Goal: Find specific page/section: Find specific page/section

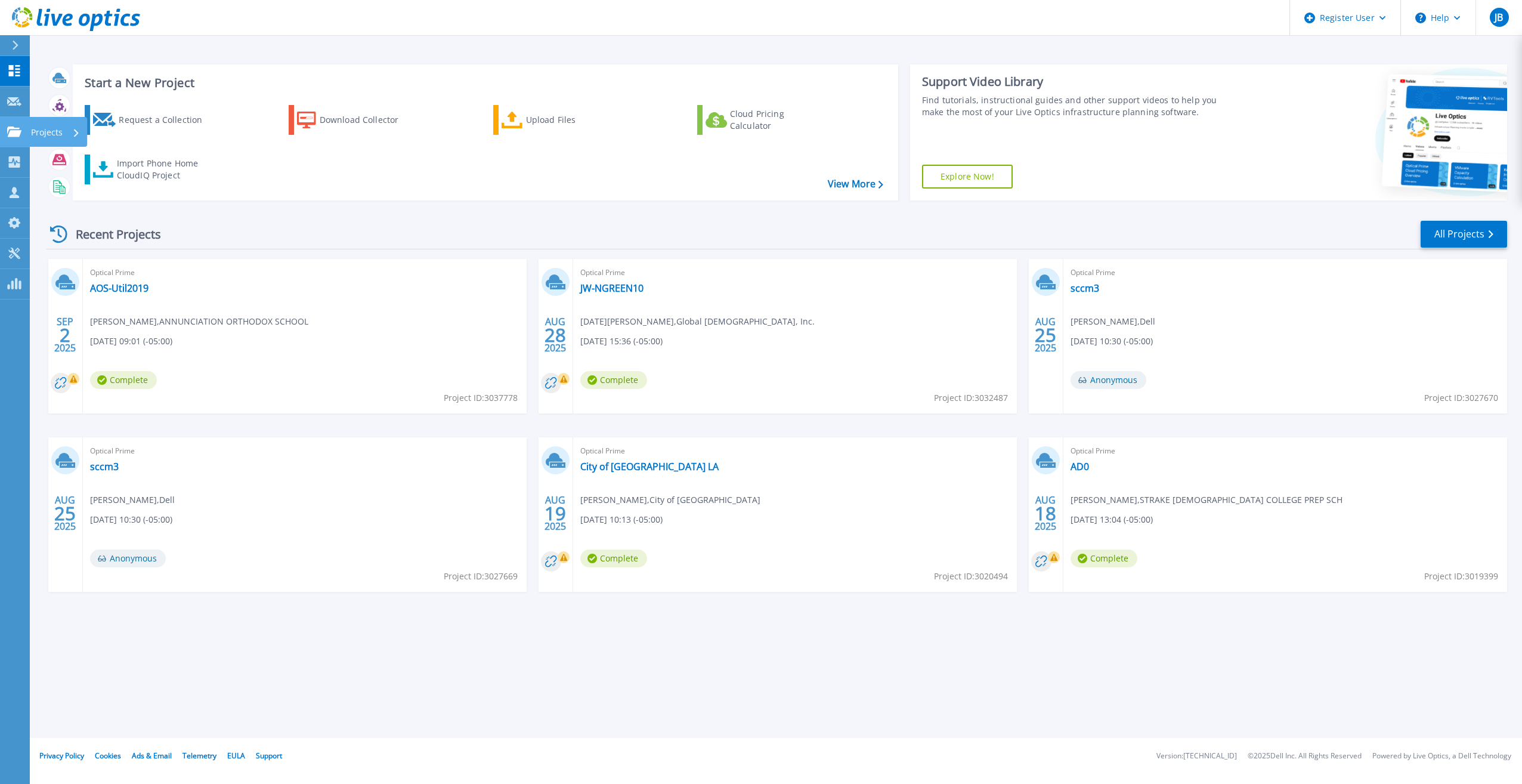
click at [16, 137] on link "Projects Projects" at bounding box center [15, 132] width 30 height 31
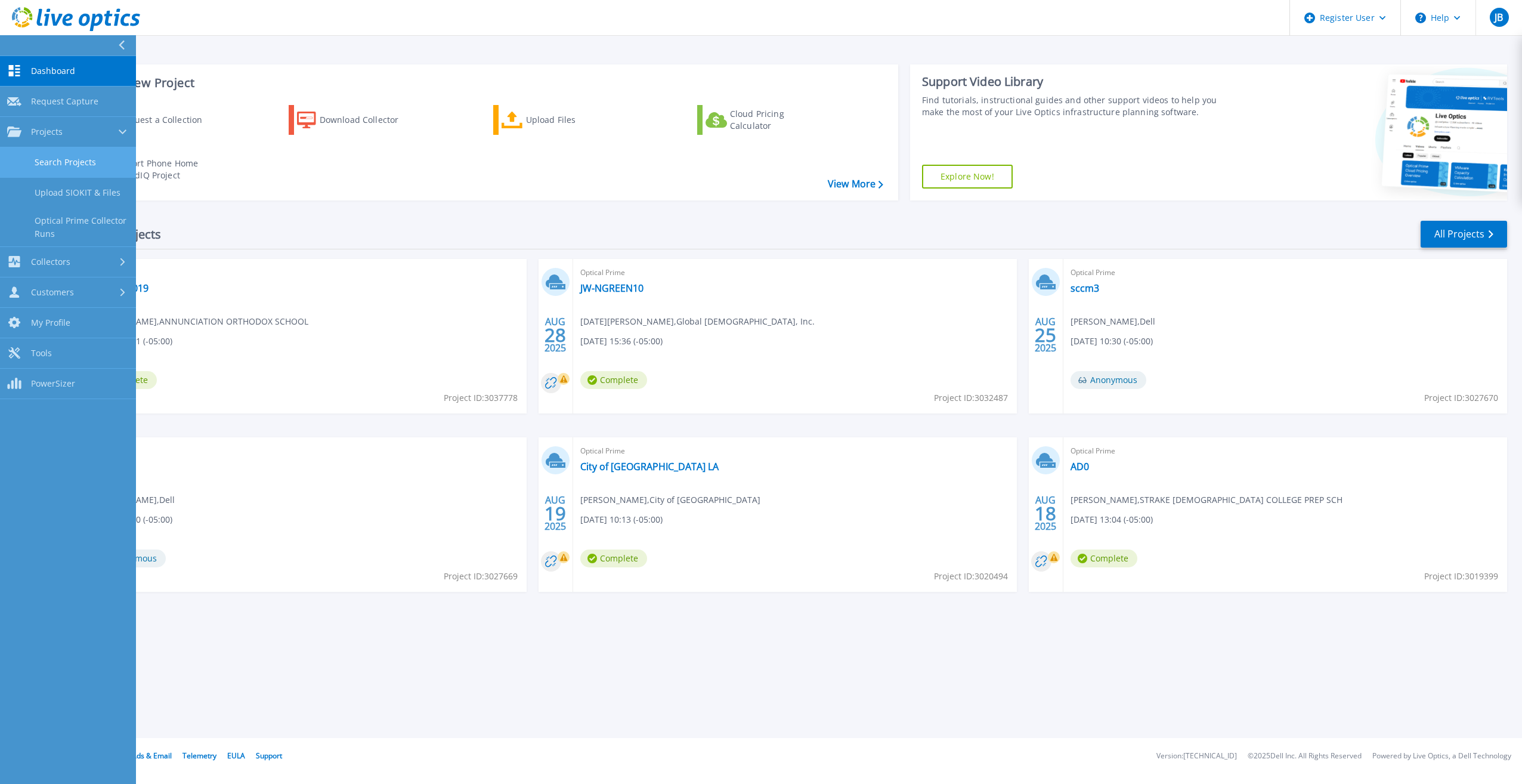
click at [49, 171] on link "Search Projects" at bounding box center [68, 162] width 136 height 31
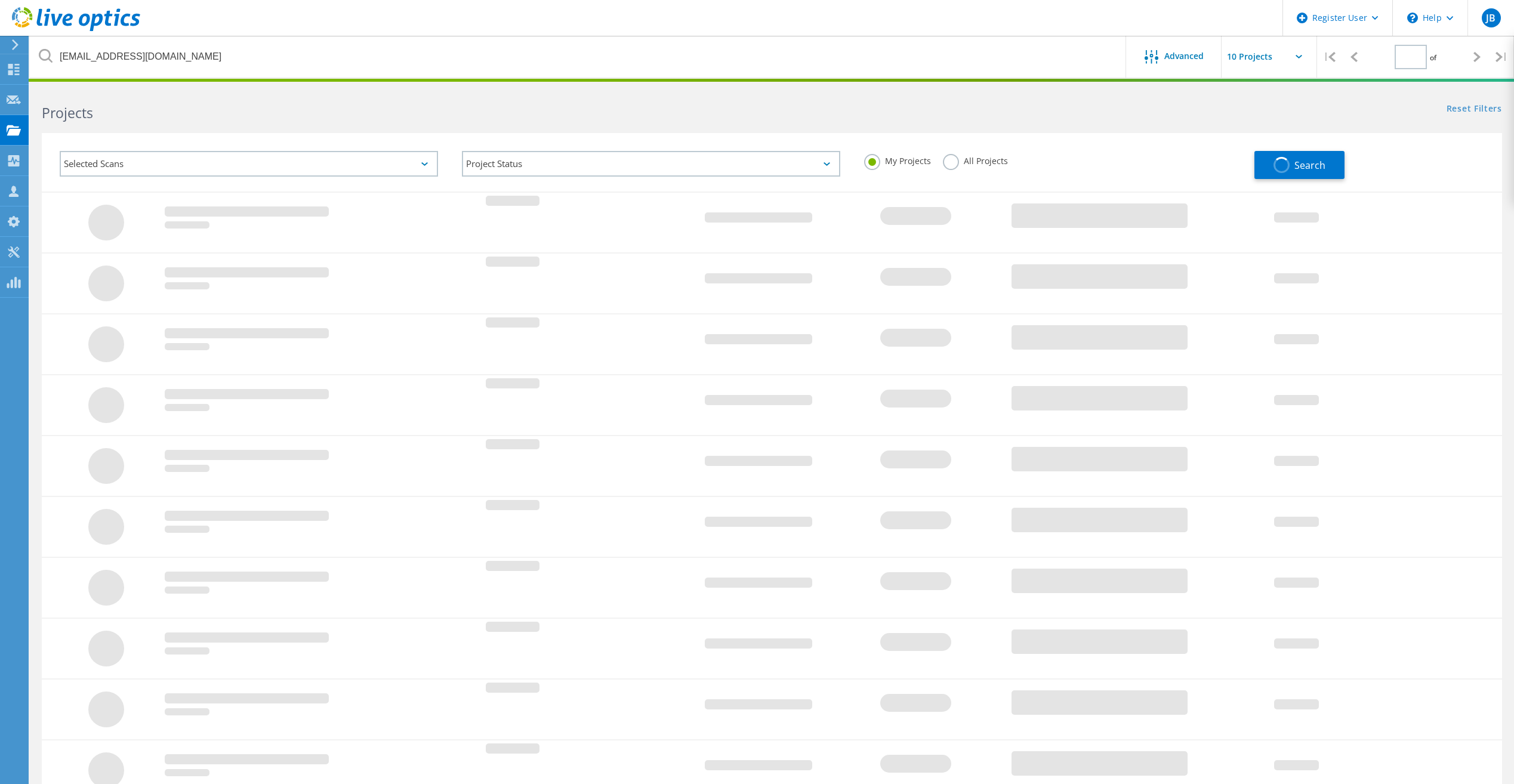
type input "1"
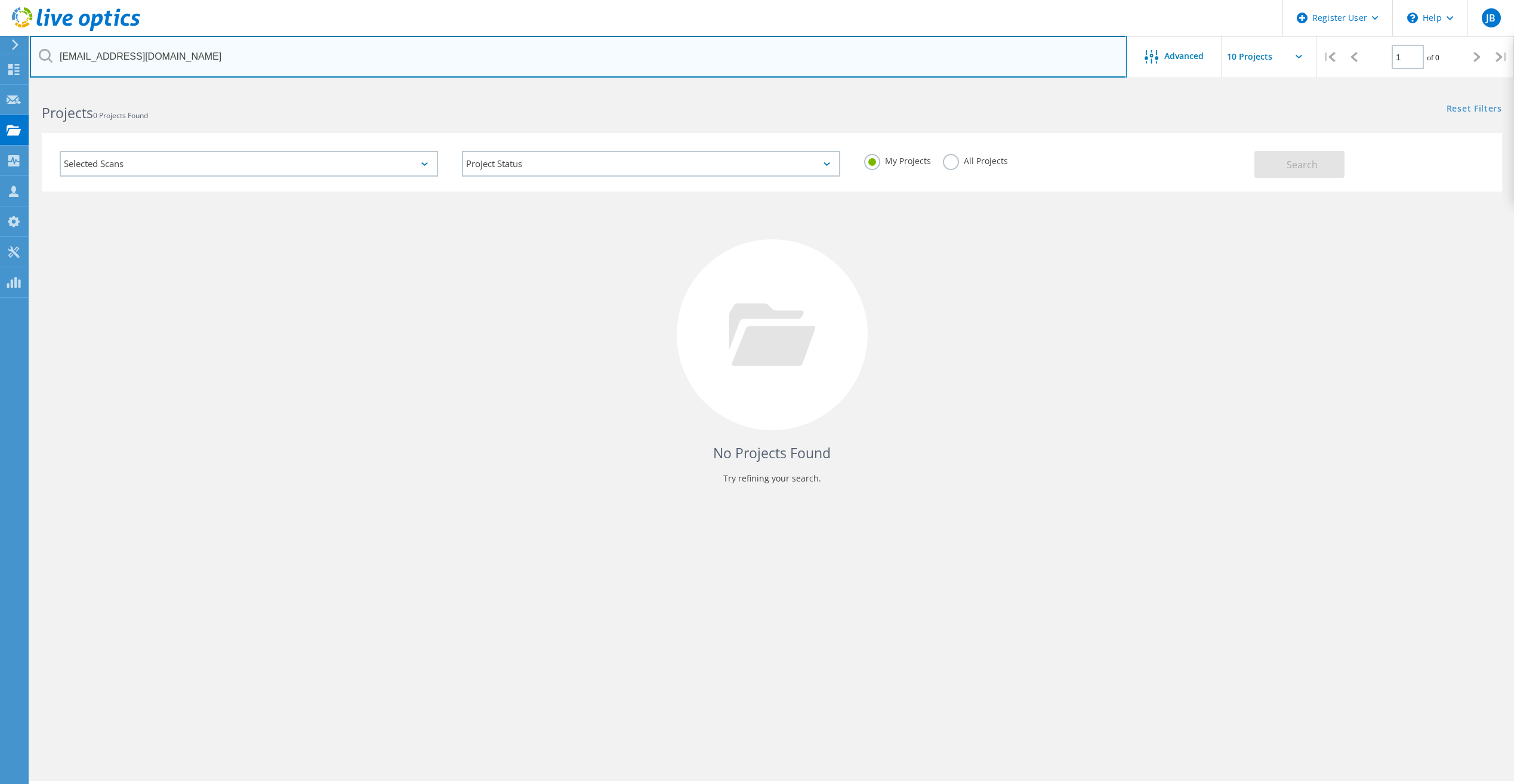
drag, startPoint x: 177, startPoint y: 64, endPoint x: 23, endPoint y: 52, distance: 154.5
click at [23, 86] on div "Register User \n Help Explore Helpful Articles Contact Support JB Dell User Jac…" at bounding box center [757, 451] width 1514 height 730
type input "k"
paste input "pkarr@sjtx.us"
type input "pkarr@sjtx.us"
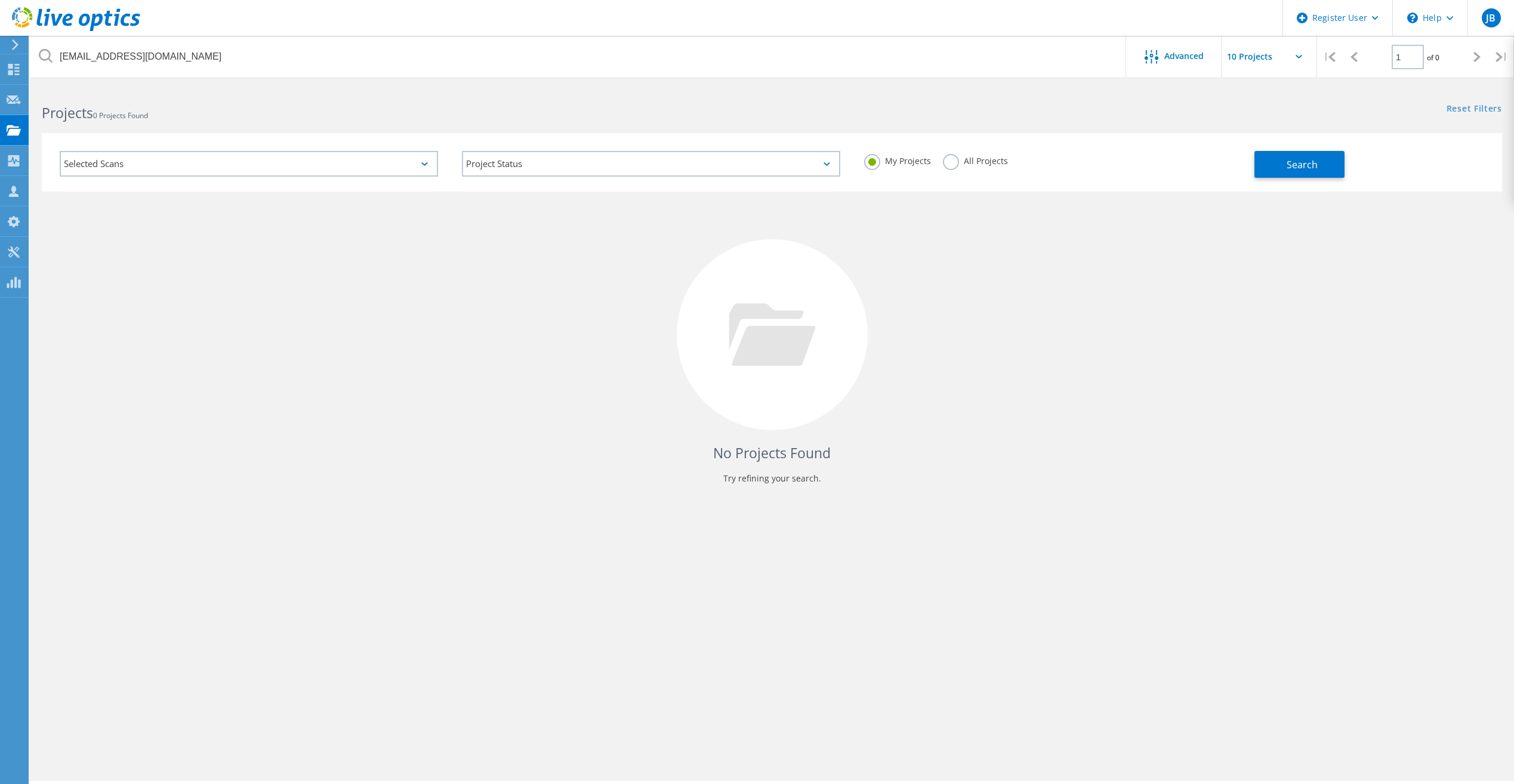
click at [946, 163] on label "All Projects" at bounding box center [975, 159] width 65 height 11
click at [0, 0] on input "All Projects" at bounding box center [0, 0] width 0 height 0
click at [1317, 167] on span "Search" at bounding box center [1302, 165] width 31 height 13
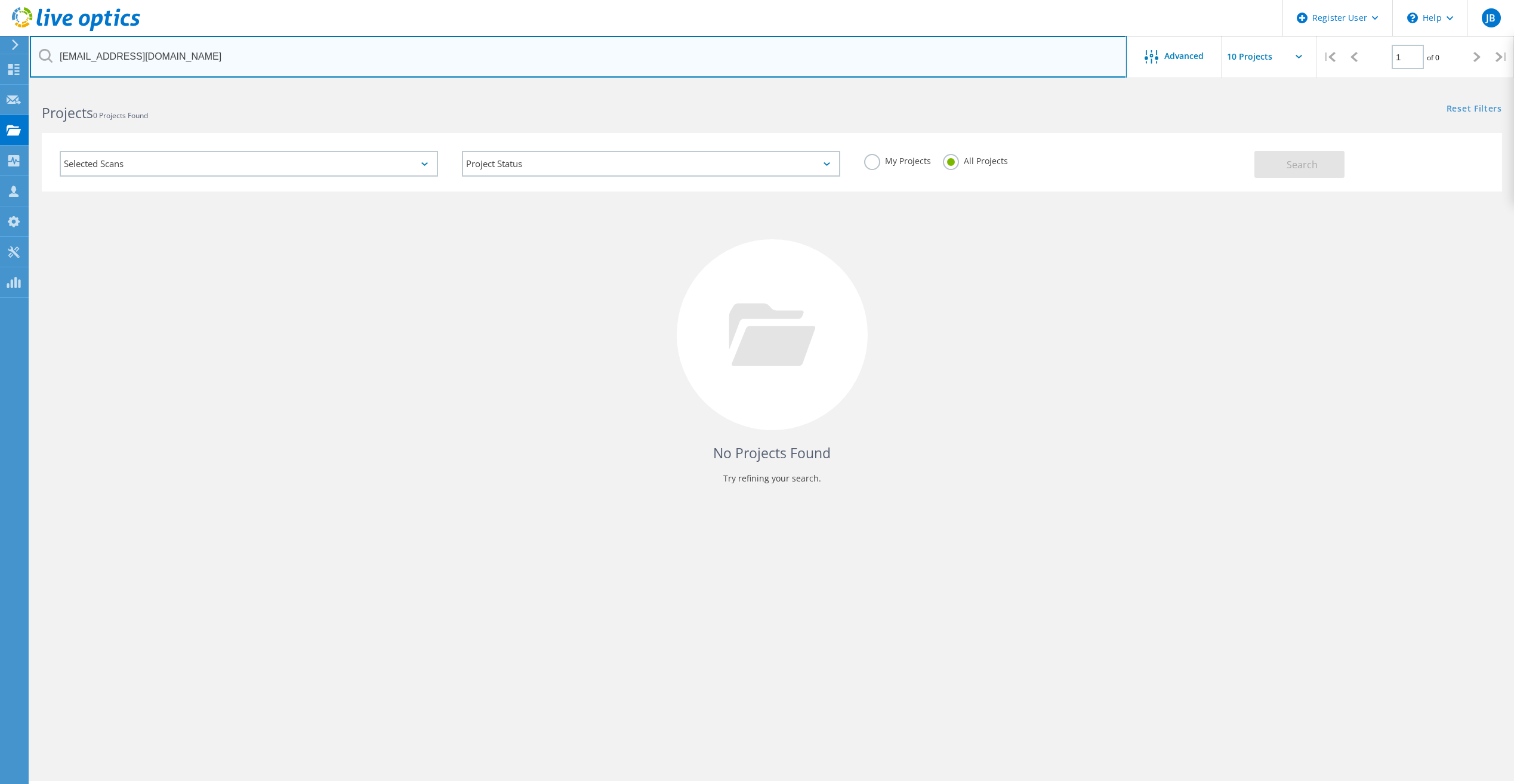
drag, startPoint x: 141, startPoint y: 59, endPoint x: 57, endPoint y: 57, distance: 84.0
click at [57, 57] on input "pkarr@sjtx.us" at bounding box center [578, 57] width 1097 height 42
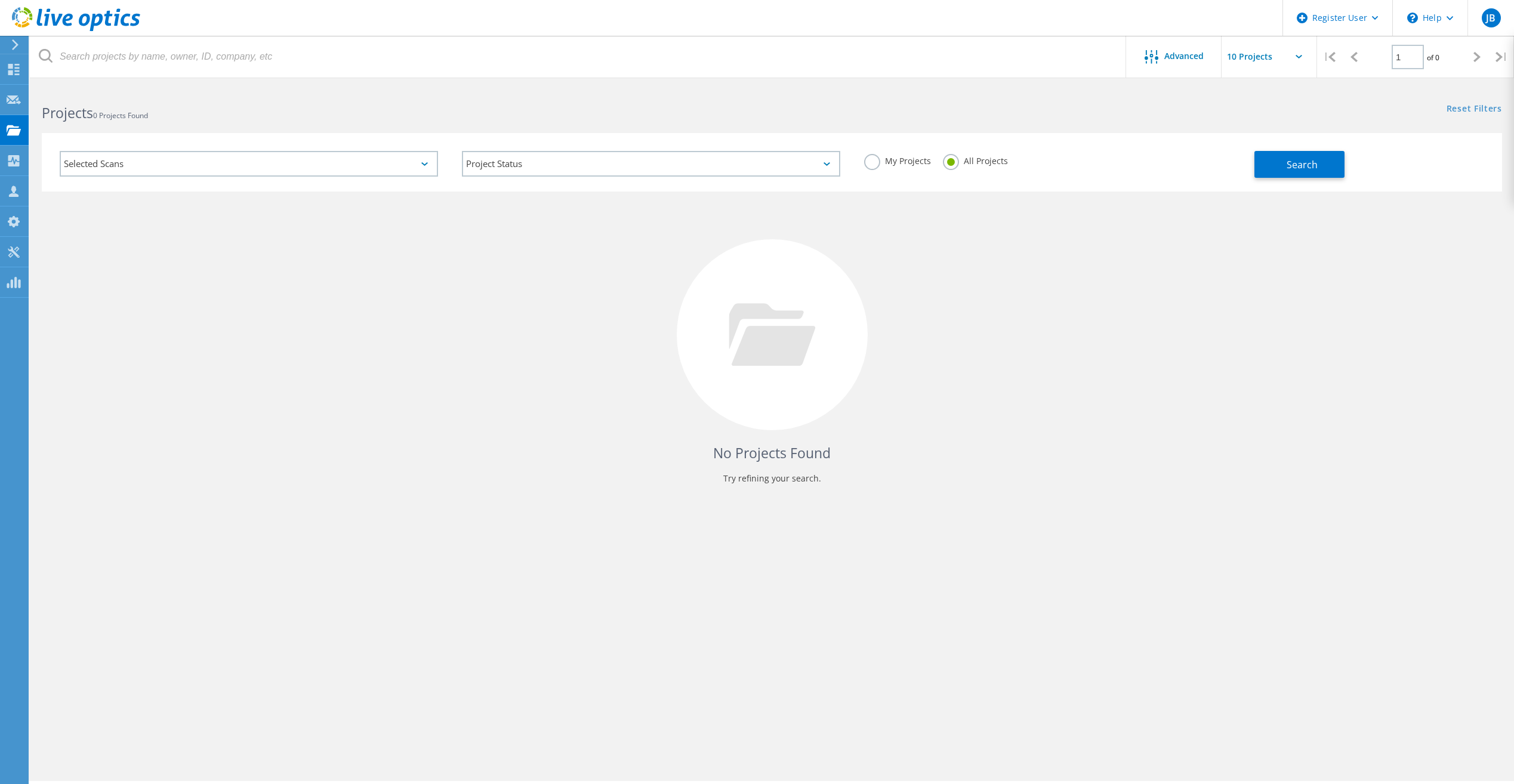
click at [1126, 351] on div "No Projects Found Try refining your search." at bounding box center [771, 346] width 1460 height 309
click at [1131, 346] on div "No Projects Found Try refining your search." at bounding box center [771, 346] width 1460 height 309
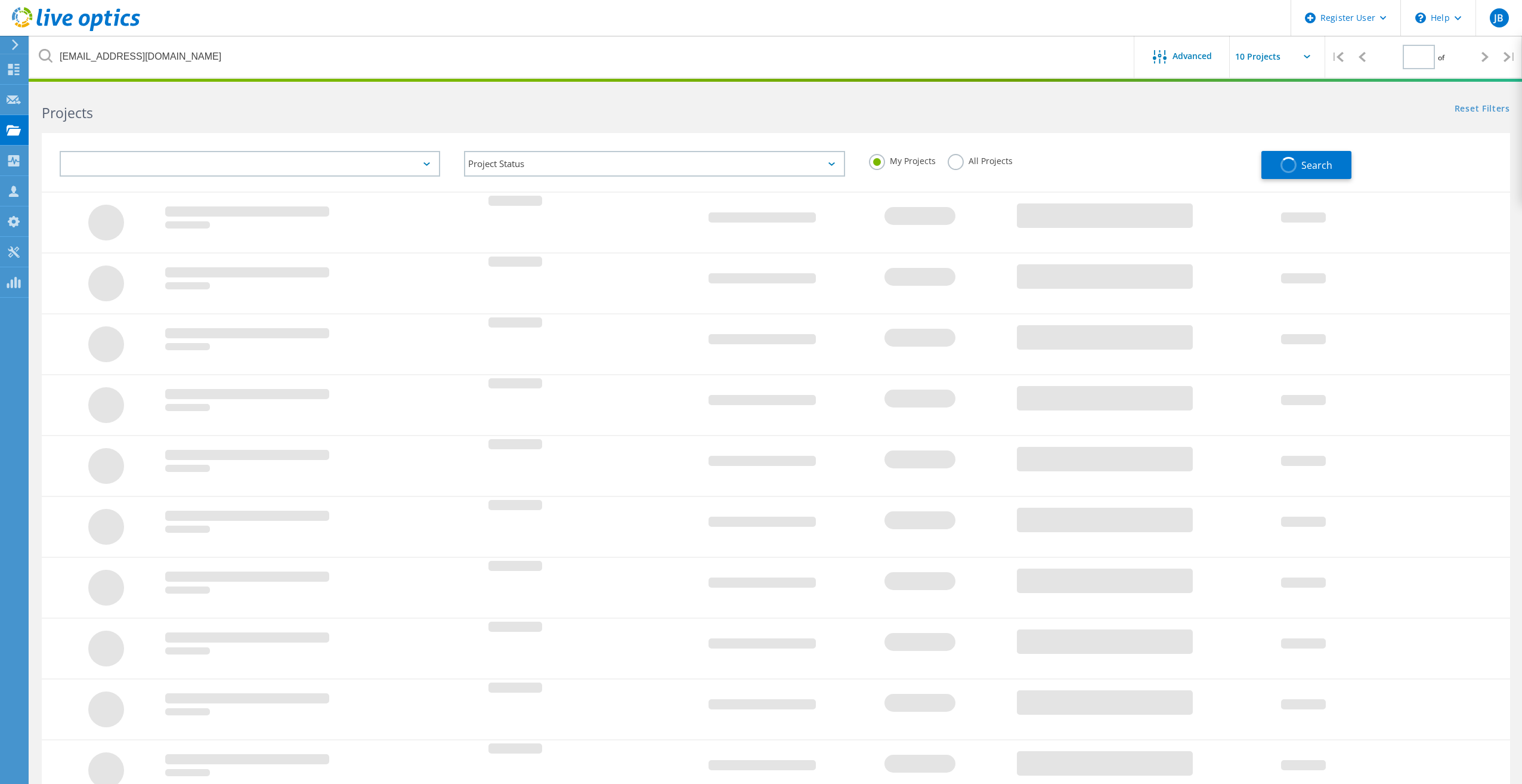
type input "1"
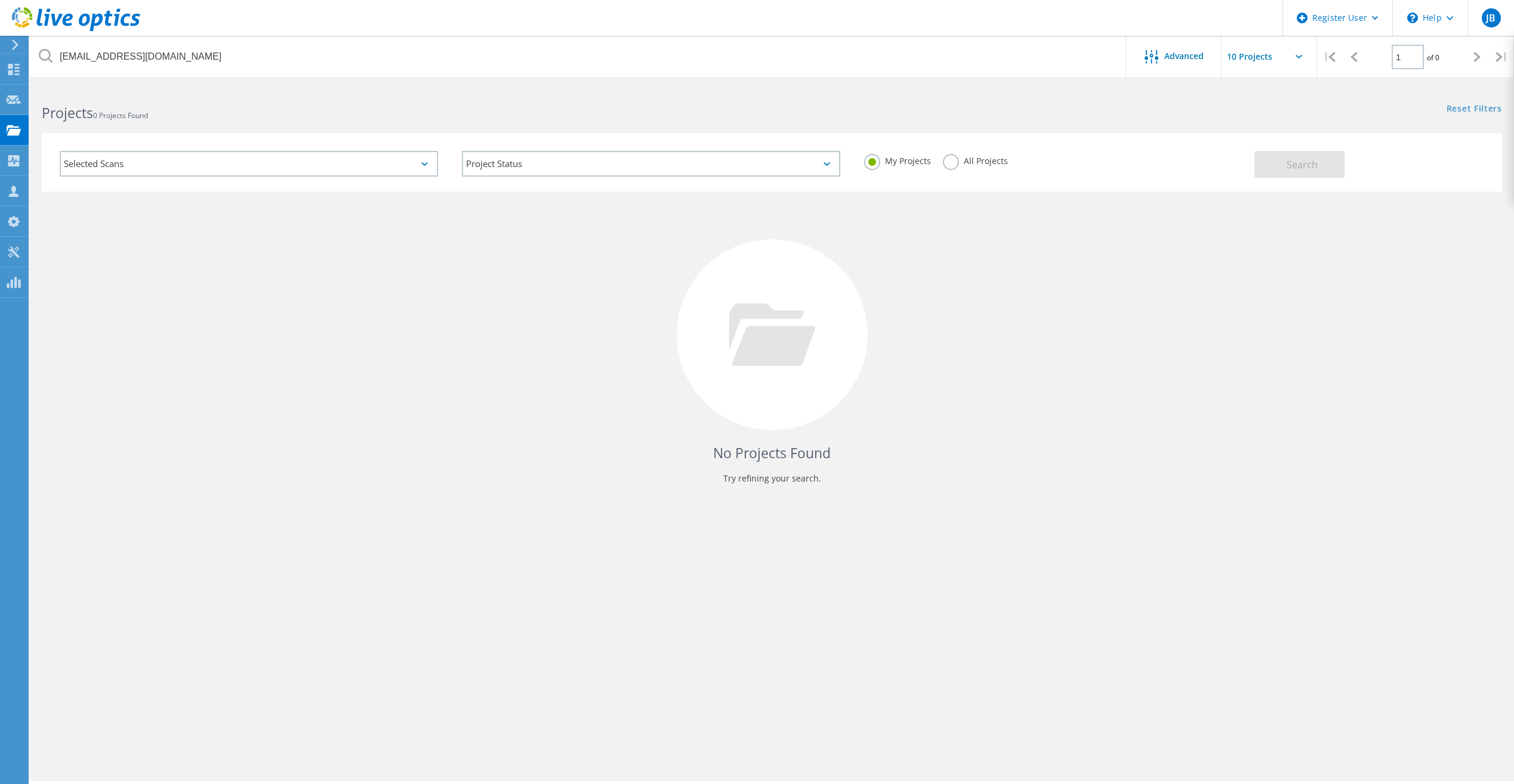
click at [1318, 508] on div "No Projects Found Try refining your search." at bounding box center [771, 353] width 1484 height 322
